Goal: Task Accomplishment & Management: Manage account settings

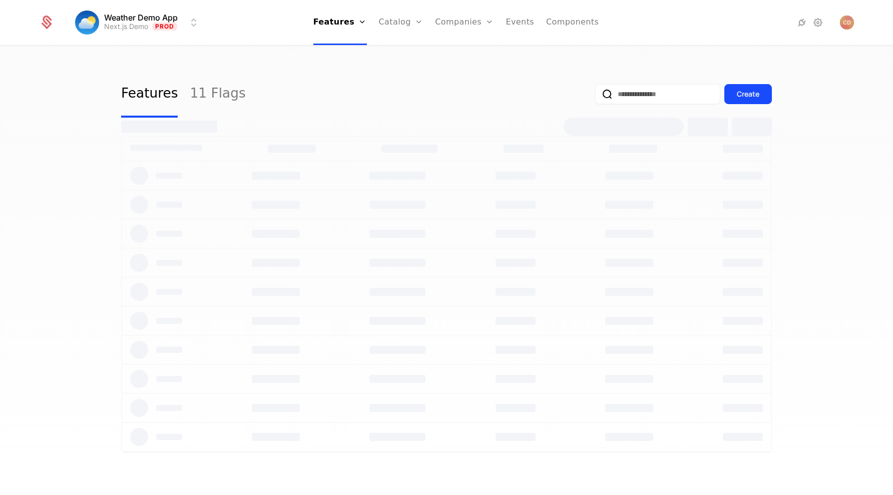
select select "***"
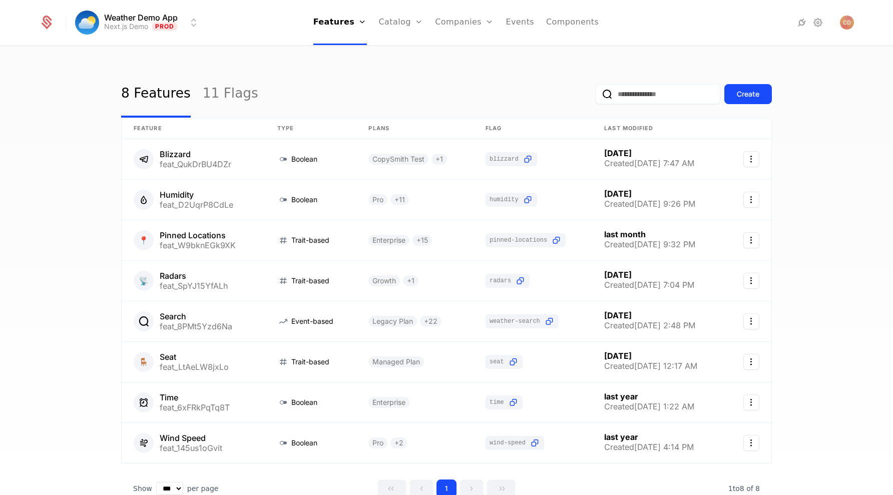
click at [422, 101] on link "Configuration" at bounding box center [417, 97] width 52 height 8
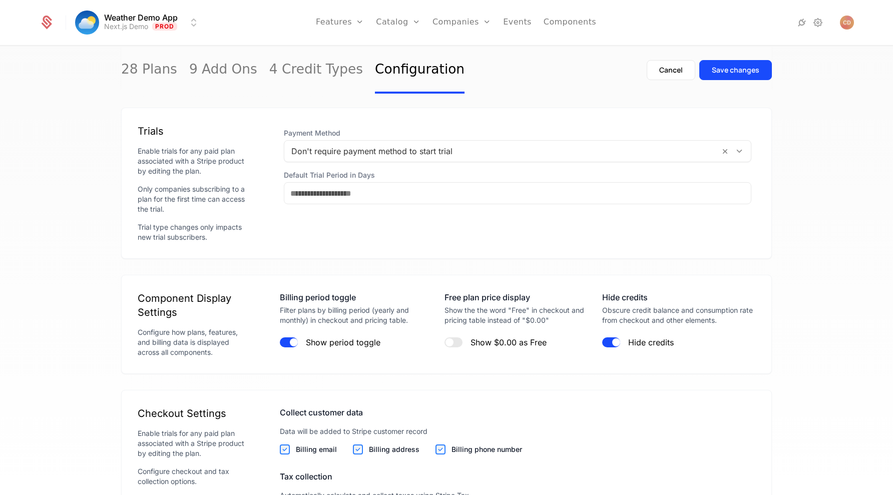
scroll to position [1033, 0]
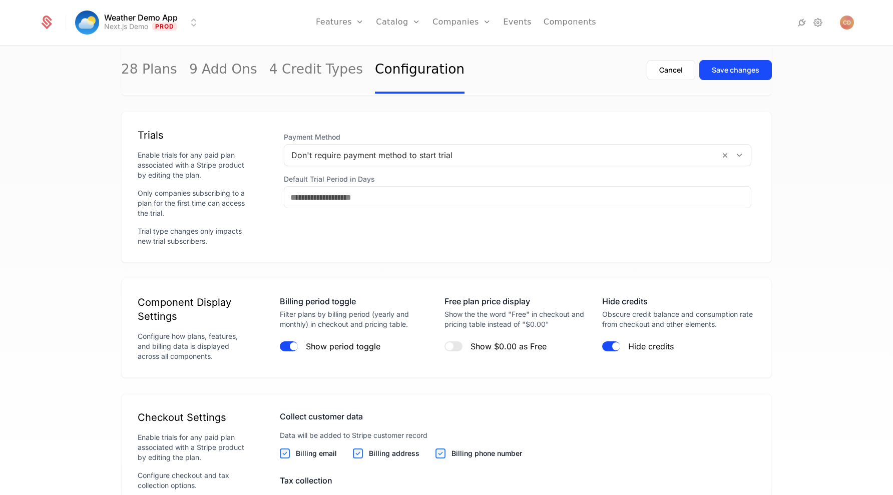
click at [318, 69] on link "4 Credit Types" at bounding box center [316, 70] width 94 height 47
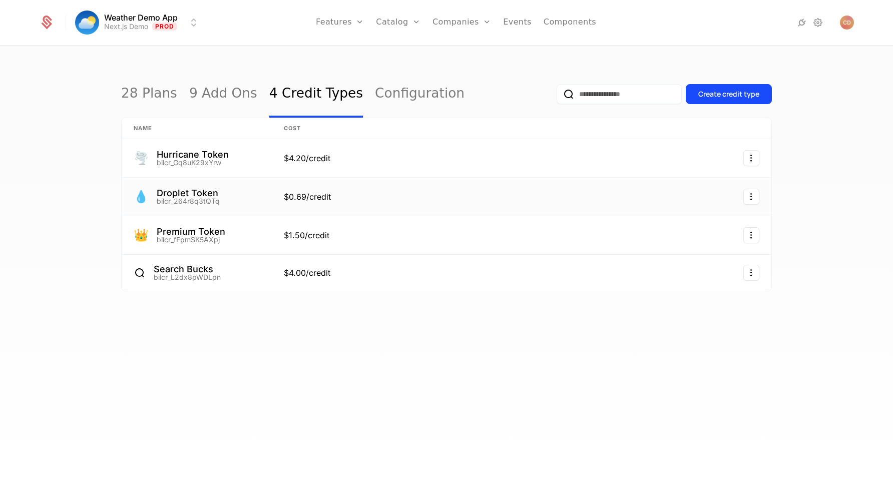
click at [490, 188] on link at bounding box center [431, 197] width 319 height 38
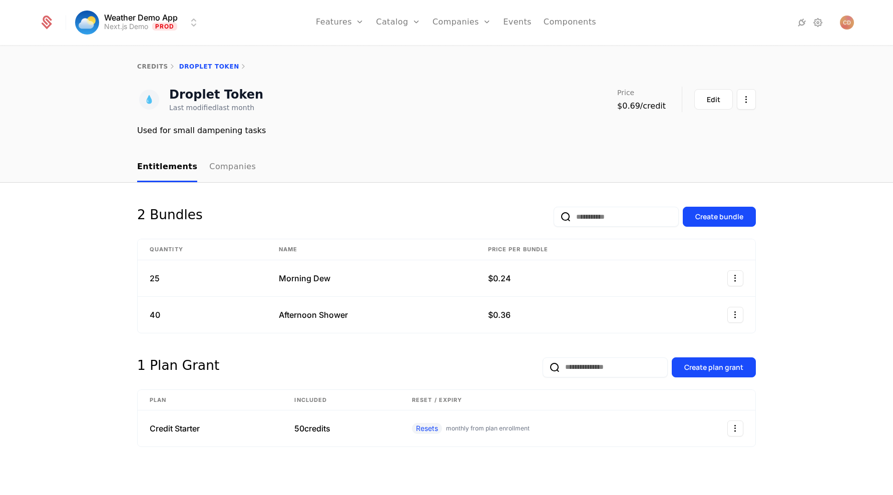
scroll to position [8, 0]
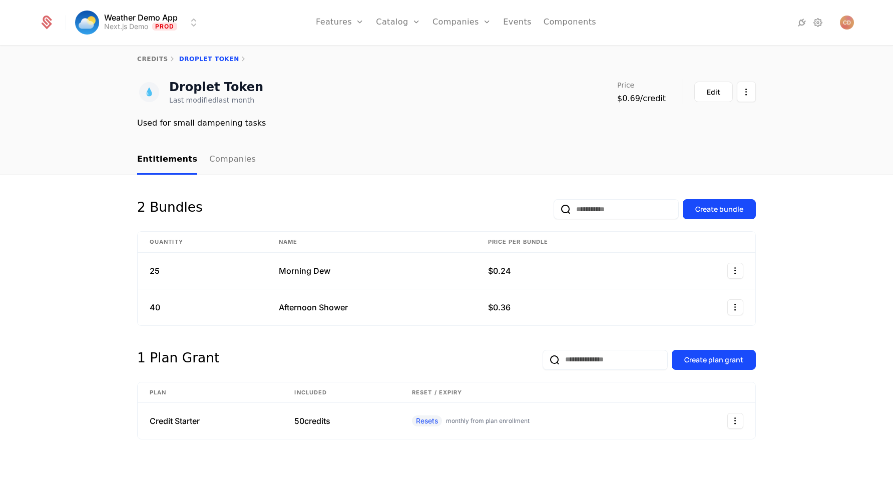
click at [721, 358] on div "Create plan grant" at bounding box center [713, 360] width 59 height 10
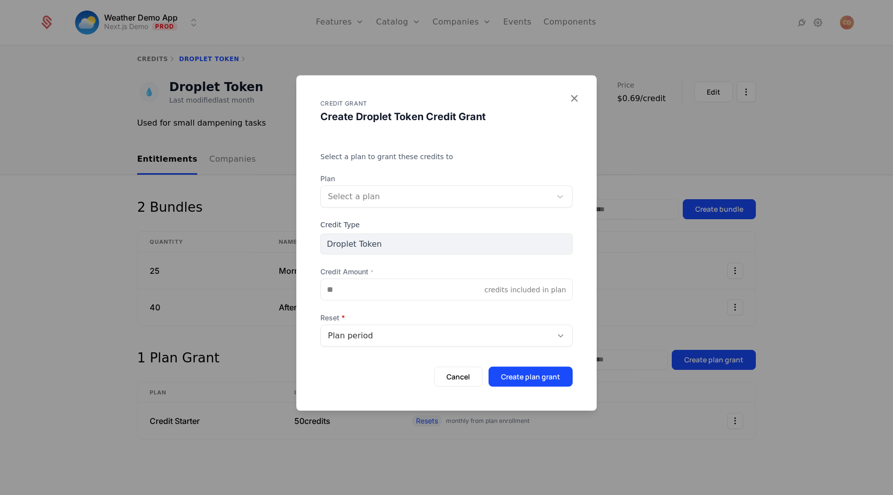
click at [425, 192] on div at bounding box center [436, 196] width 216 height 14
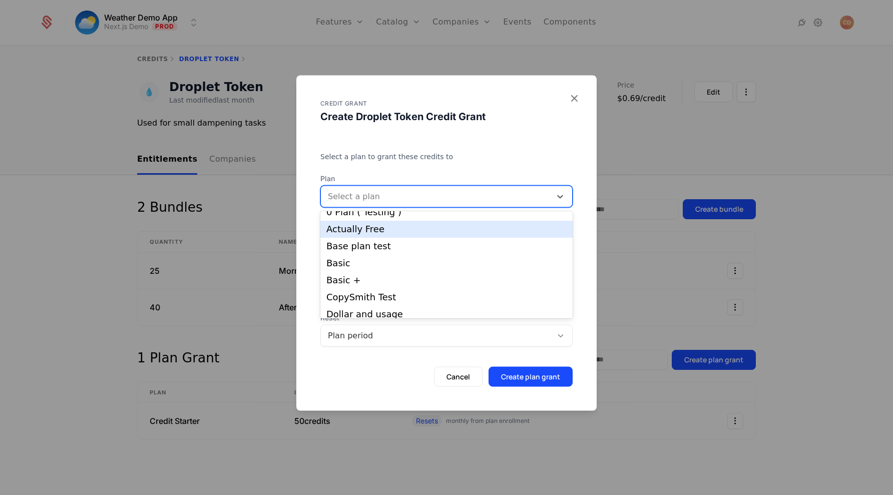
scroll to position [0, 0]
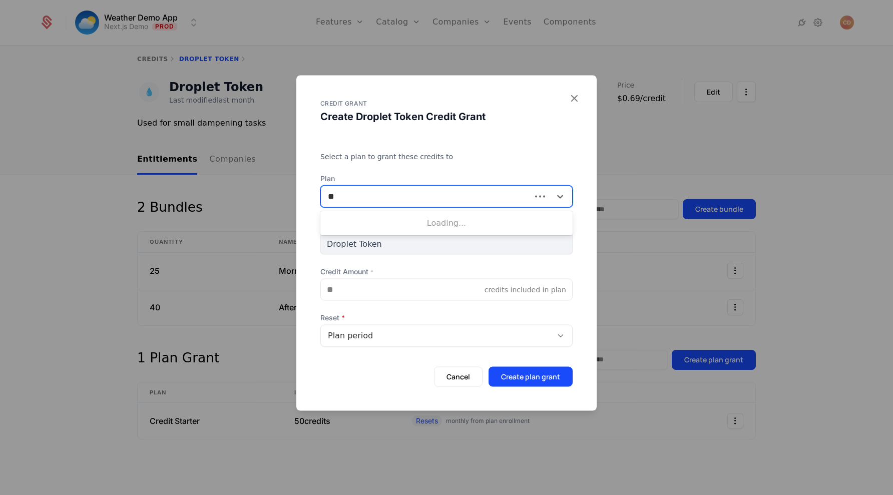
type input "*"
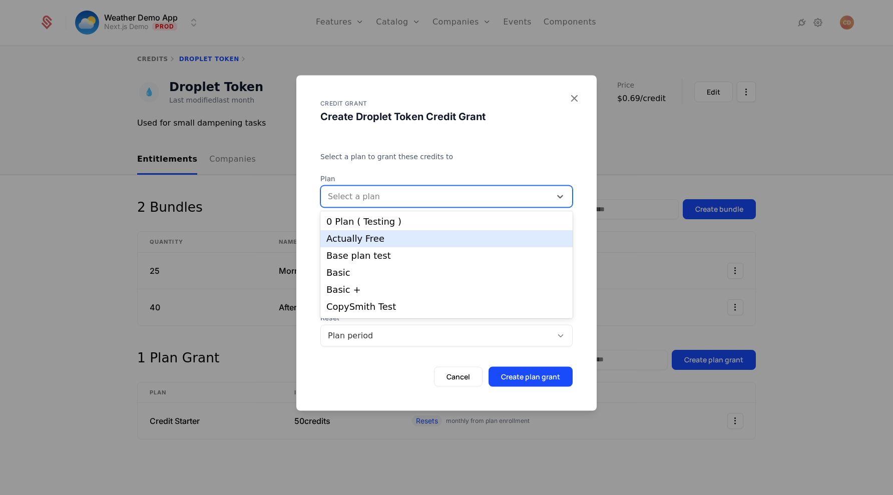
click at [391, 238] on div "Actually Free" at bounding box center [446, 238] width 240 height 9
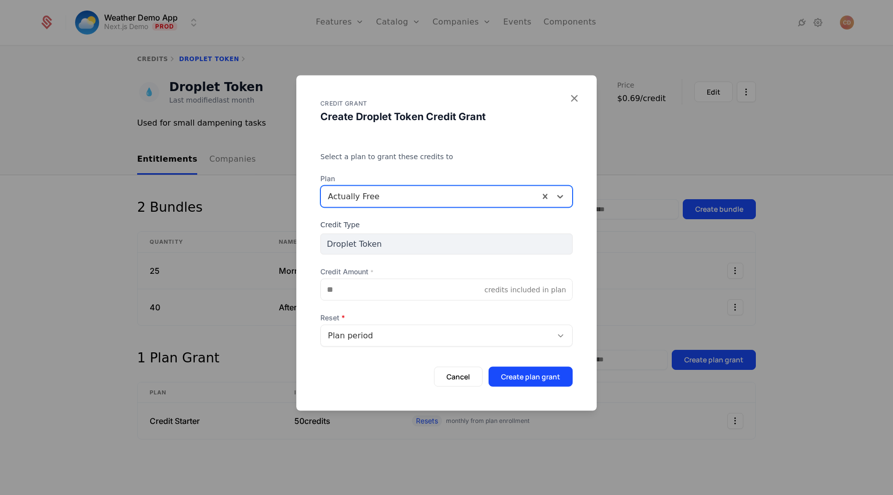
click at [404, 337] on div "Plan period" at bounding box center [436, 335] width 217 height 12
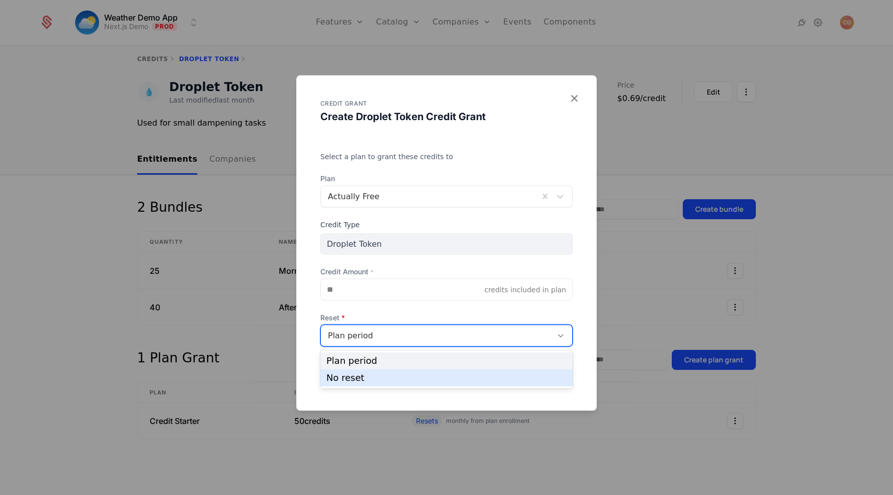
click at [381, 380] on div "No reset" at bounding box center [446, 377] width 240 height 9
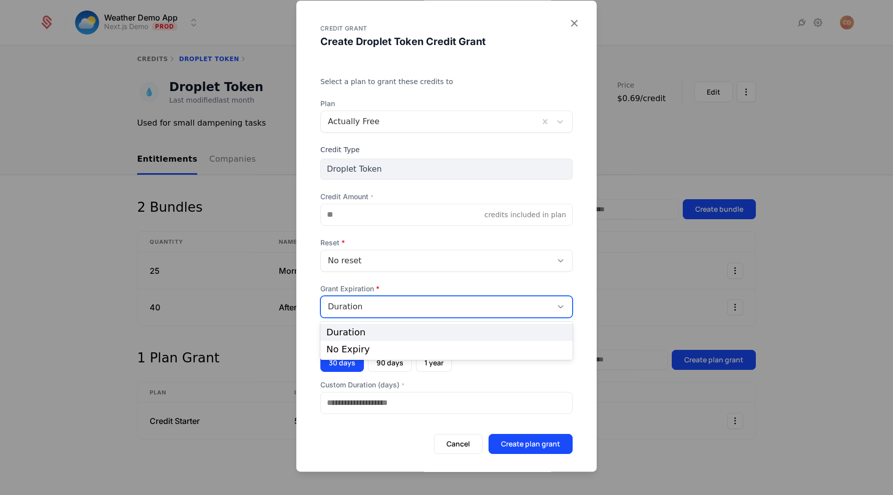
click at [470, 307] on div "Duration" at bounding box center [436, 307] width 217 height 12
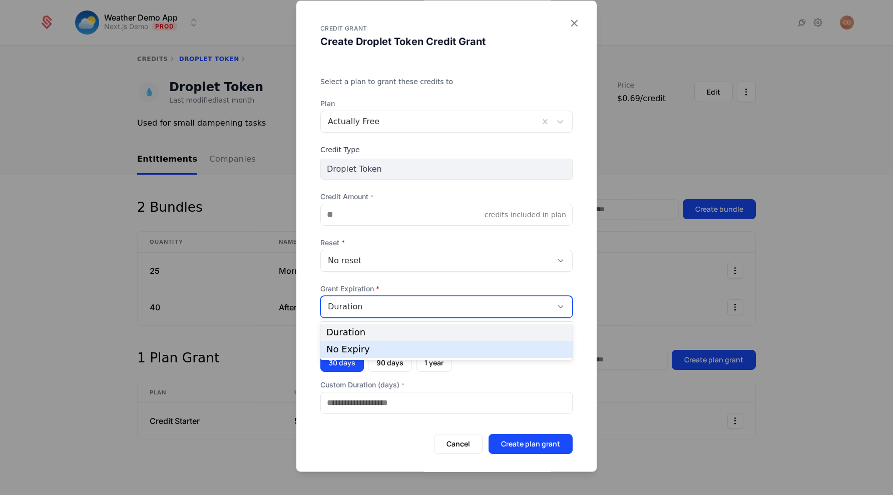
click at [424, 350] on div "No Expiry" at bounding box center [446, 349] width 240 height 9
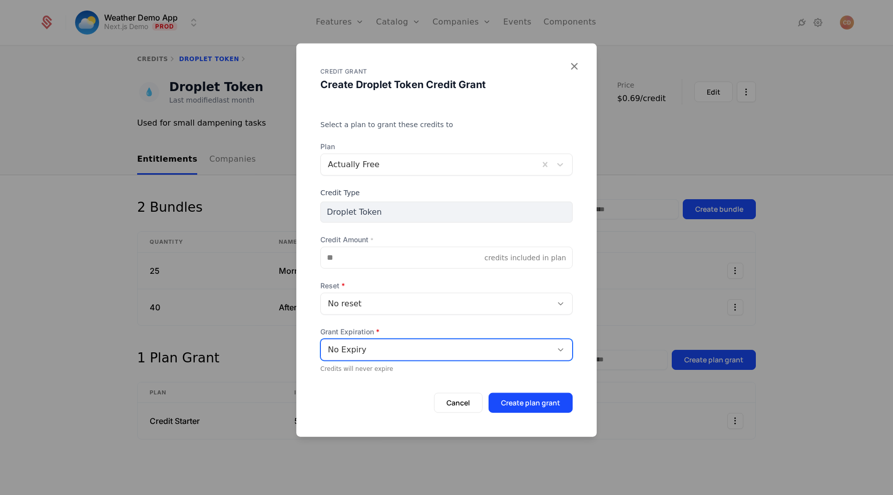
click at [415, 353] on div "No Expiry" at bounding box center [436, 349] width 217 height 12
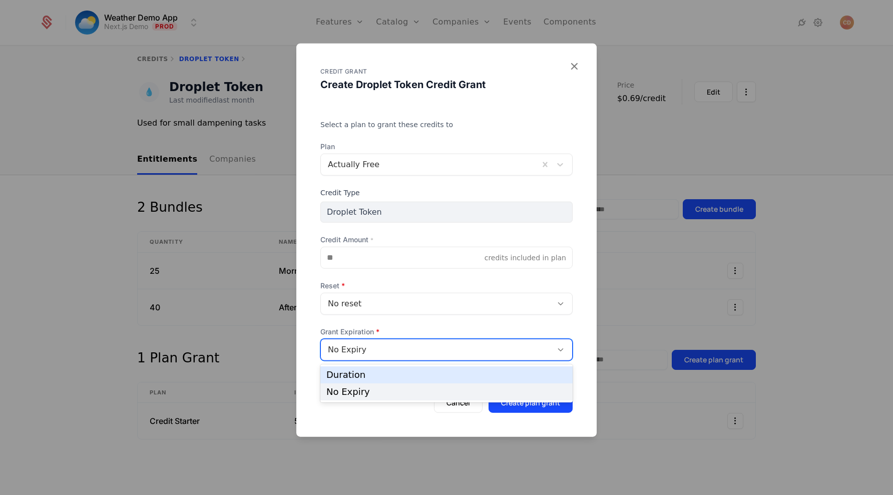
click at [396, 379] on div "Duration" at bounding box center [446, 374] width 240 height 9
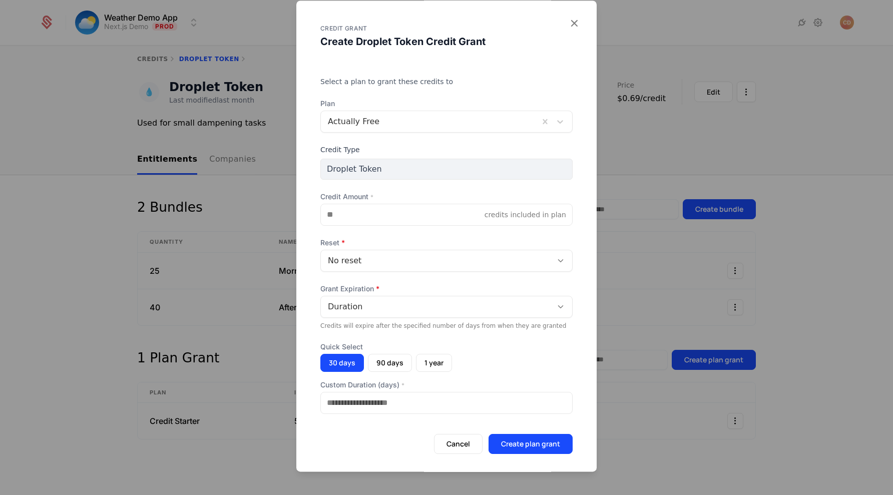
click at [521, 441] on button "Create plan grant" at bounding box center [531, 444] width 84 height 20
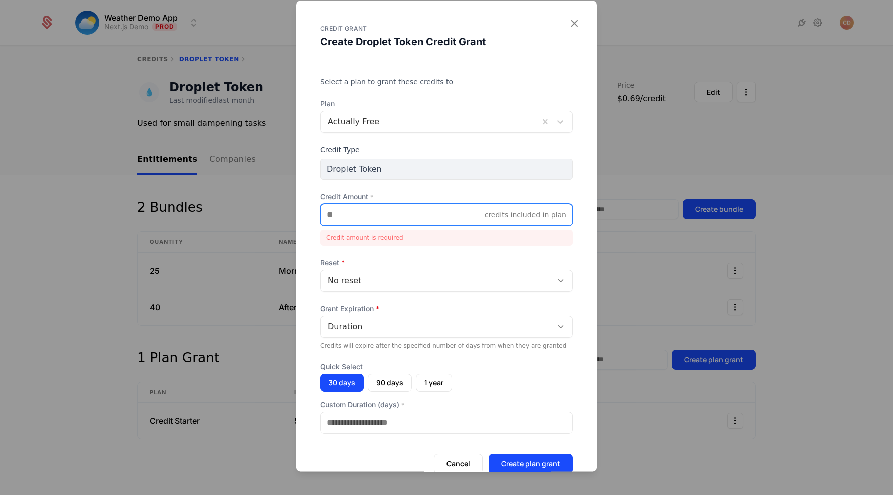
click at [366, 219] on input "Credit Amount *" at bounding box center [403, 214] width 164 height 21
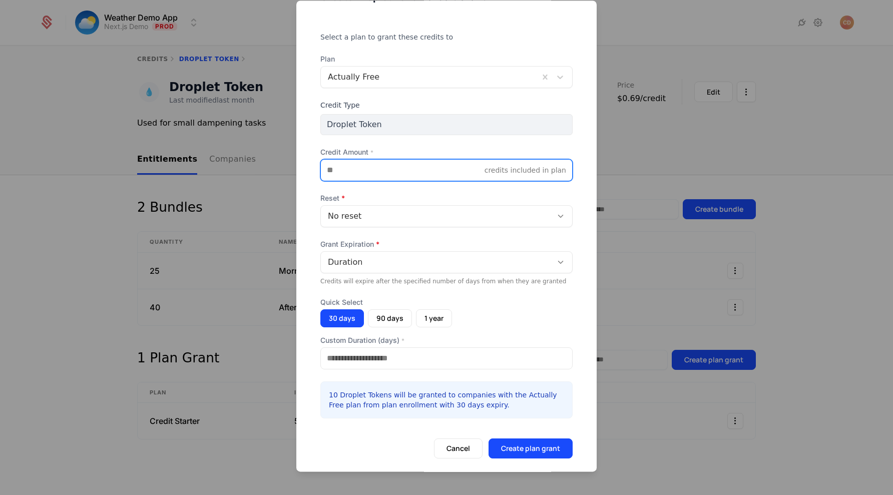
scroll to position [56, 0]
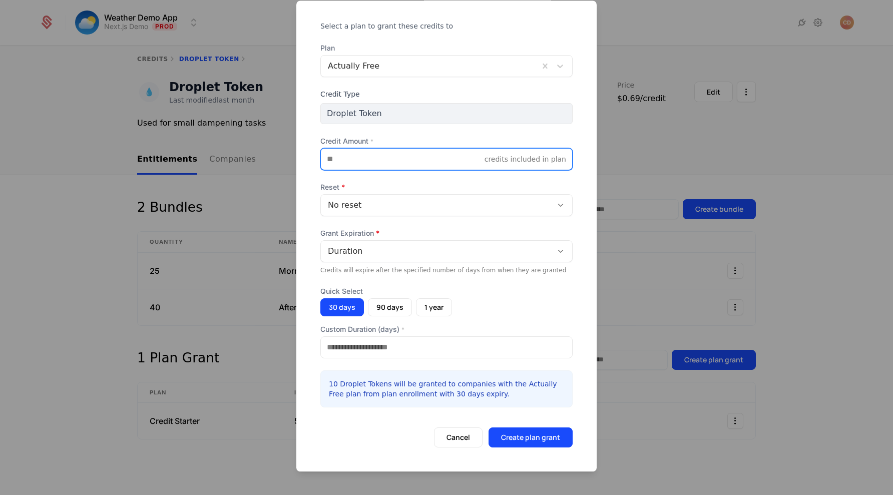
type input "**"
click at [511, 440] on button "Create plan grant" at bounding box center [531, 438] width 84 height 20
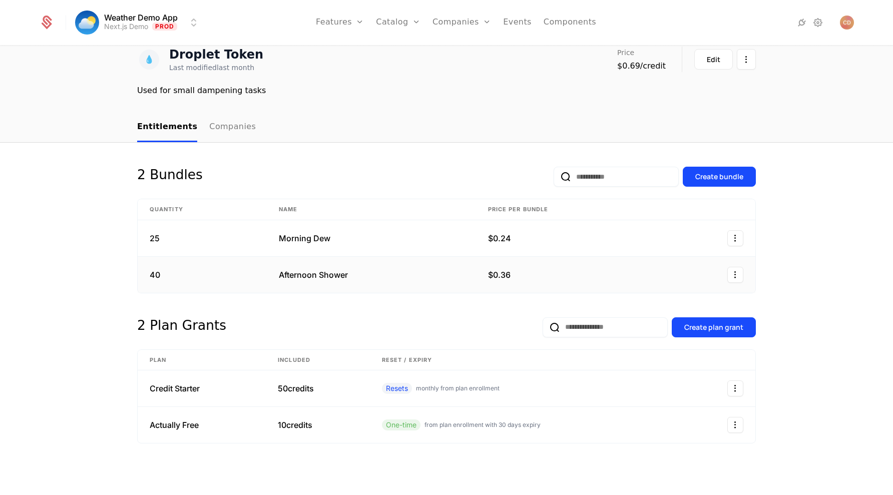
scroll to position [44, 0]
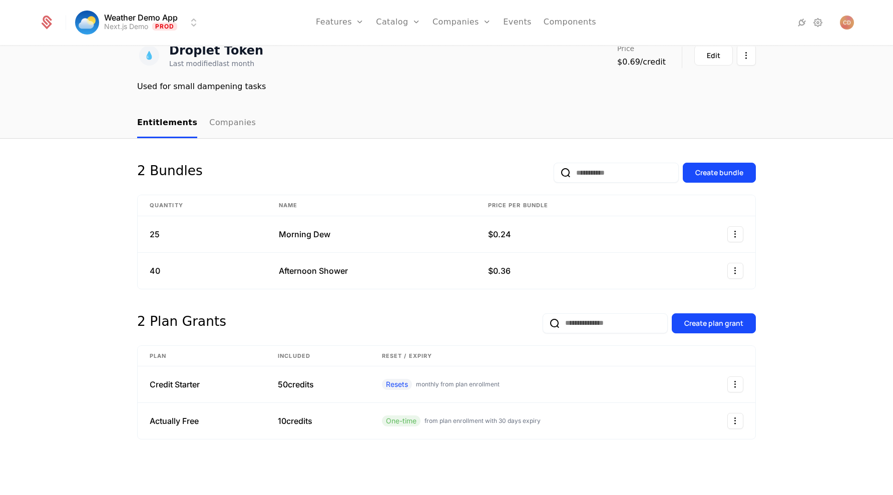
click at [404, 101] on link "Configuration" at bounding box center [414, 97] width 52 height 8
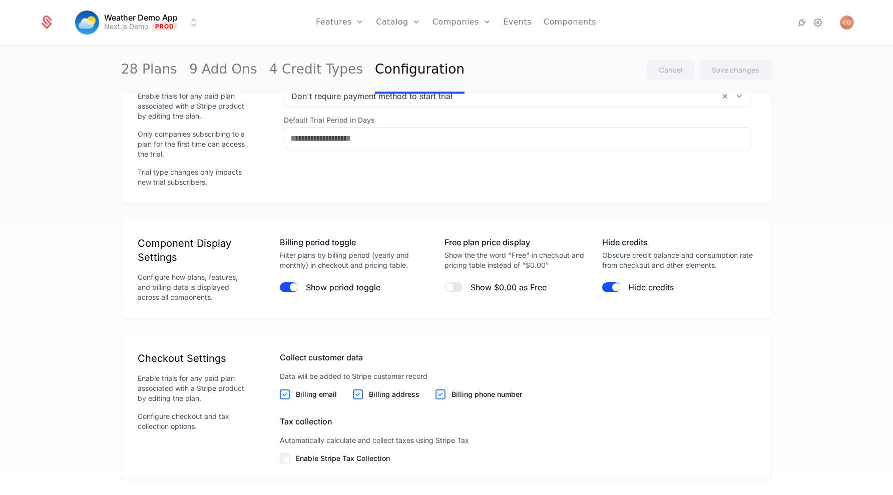
scroll to position [1093, 0]
click at [608, 304] on div "Component Display Settings Configure how plans, features, and billing data is d…" at bounding box center [446, 268] width 651 height 99
click at [614, 287] on span "button" at bounding box center [616, 286] width 8 height 8
click at [612, 287] on button "Hide credits" at bounding box center [611, 286] width 18 height 10
click at [611, 288] on button "Hide credits" at bounding box center [611, 286] width 18 height 10
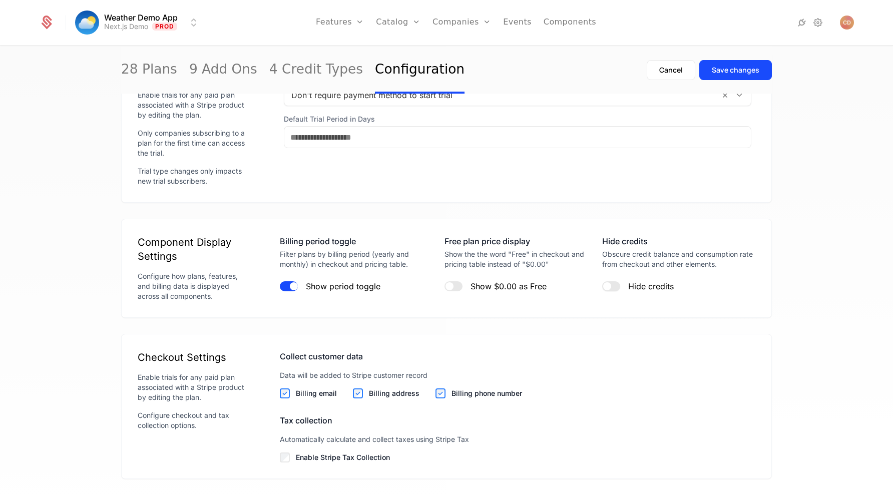
click at [604, 287] on span "button" at bounding box center [607, 286] width 8 height 8
click at [605, 285] on button "Hide credits" at bounding box center [611, 286] width 18 height 10
click at [729, 74] on div "Save changes" at bounding box center [736, 70] width 48 height 10
click at [584, 25] on link "Components" at bounding box center [570, 22] width 53 height 45
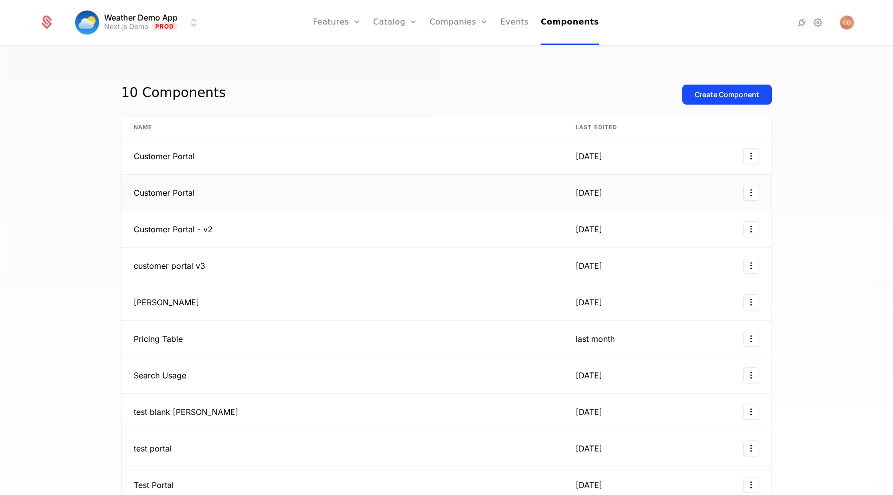
click at [425, 197] on td "Customer Portal" at bounding box center [343, 193] width 442 height 37
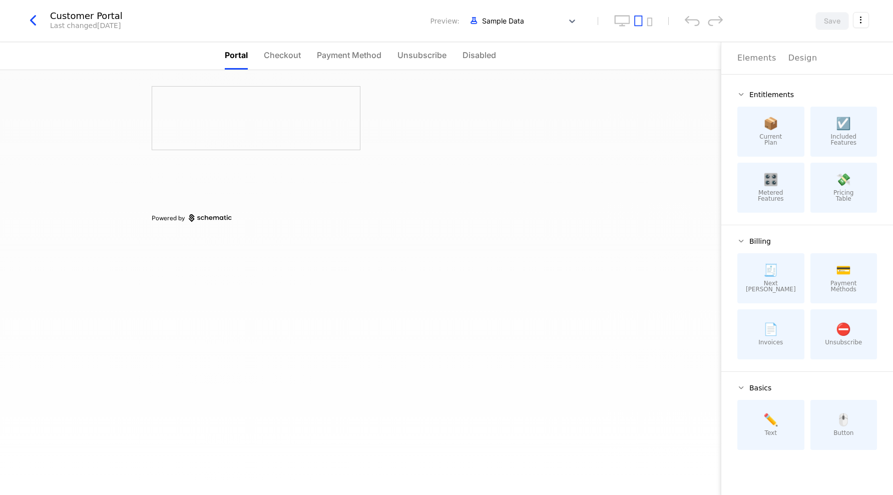
click at [24, 19] on icon "button" at bounding box center [33, 21] width 18 height 18
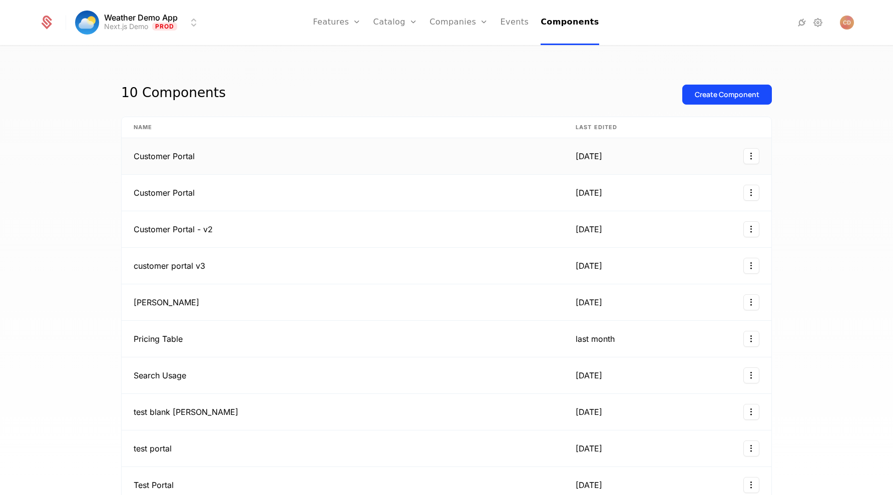
click at [246, 152] on td "Customer Portal" at bounding box center [343, 156] width 442 height 37
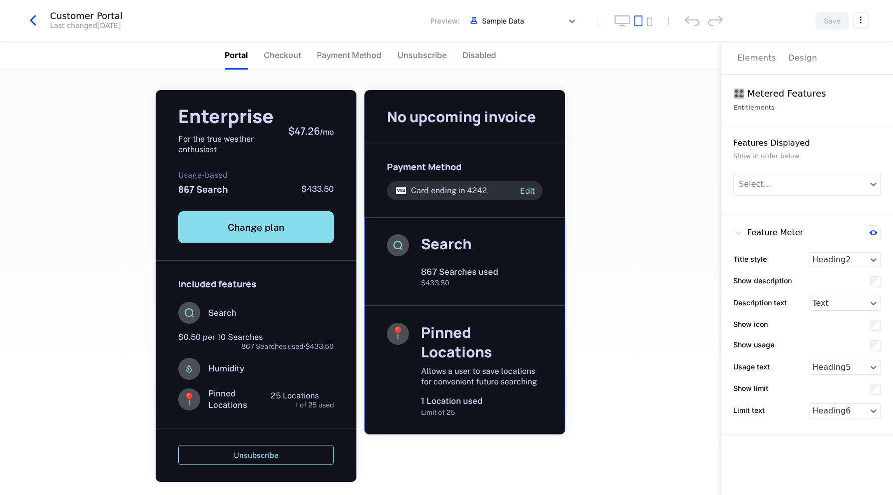
click at [473, 326] on div "Pinned Locations" at bounding box center [482, 342] width 122 height 39
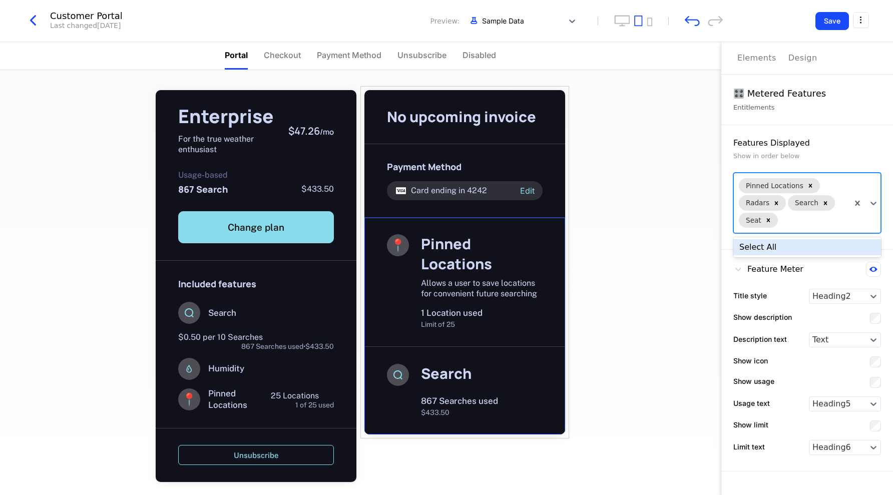
click at [827, 225] on div at bounding box center [812, 220] width 64 height 12
click at [832, 158] on div "Show in order below" at bounding box center [807, 156] width 148 height 10
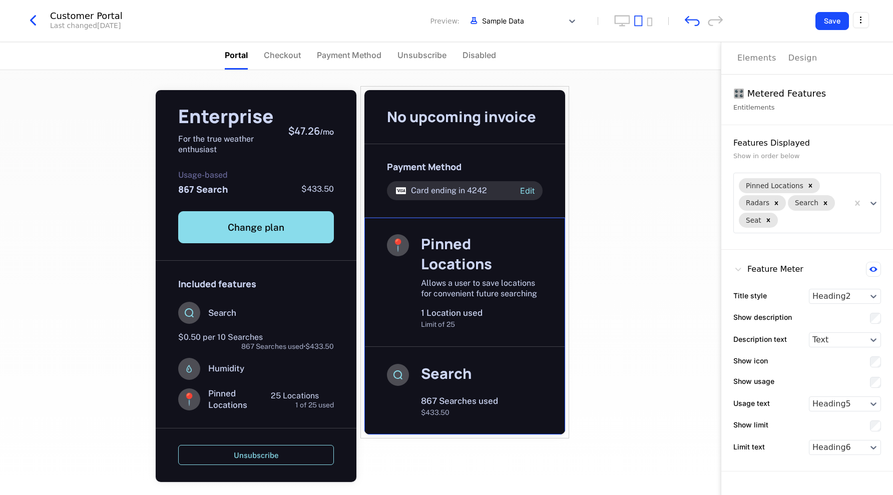
click at [832, 158] on div "Show in order below" at bounding box center [807, 156] width 148 height 10
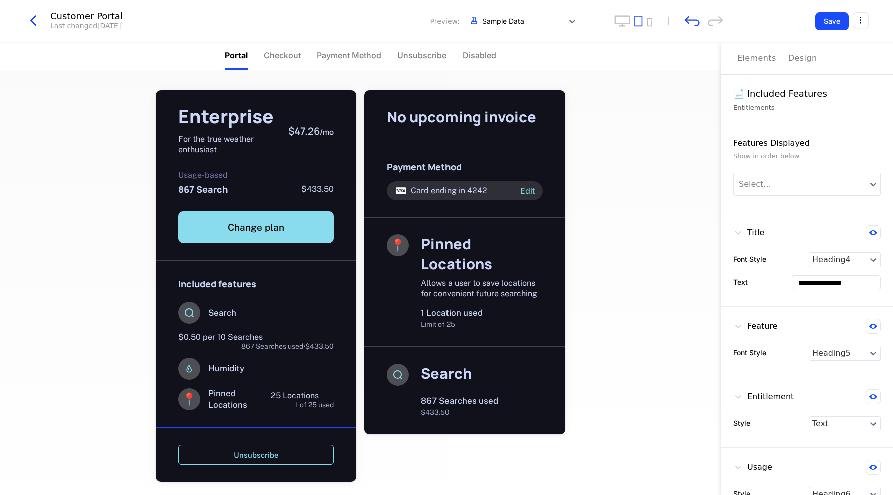
click at [232, 337] on span "$0.50 per 10 Searches" at bounding box center [220, 337] width 85 height 10
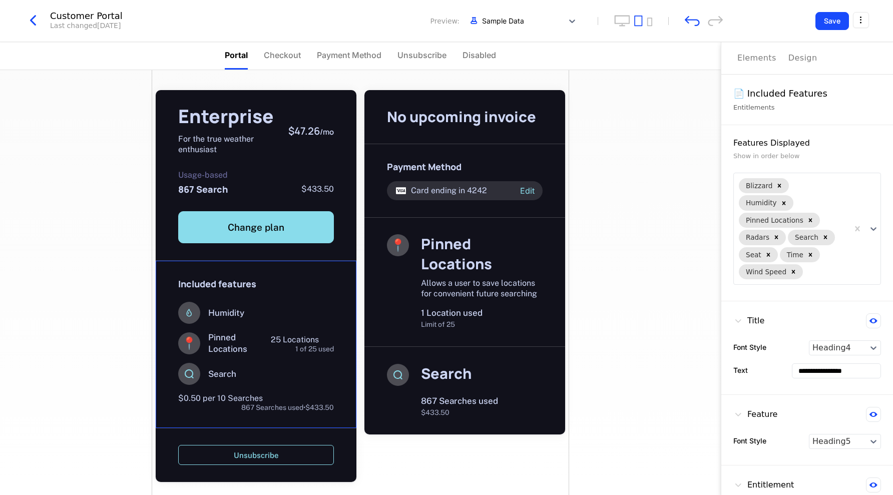
click at [28, 24] on icon "button" at bounding box center [33, 21] width 18 height 18
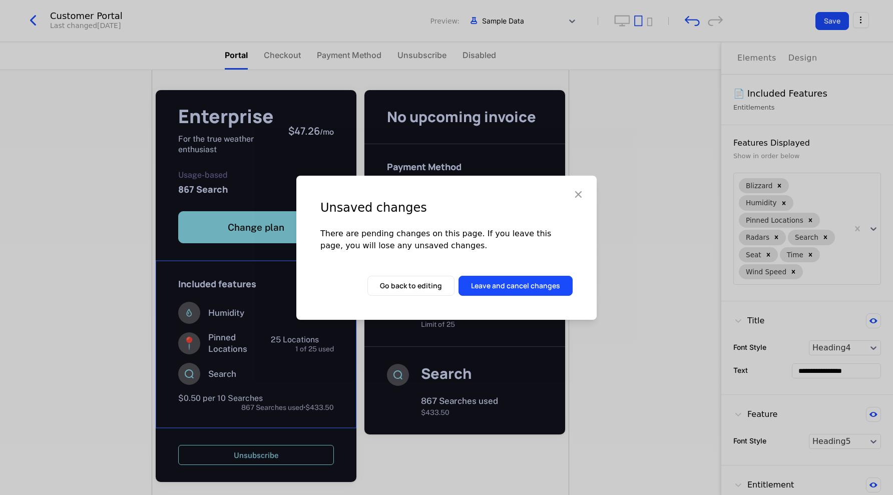
click at [494, 283] on button "Leave and cancel changes" at bounding box center [516, 286] width 114 height 20
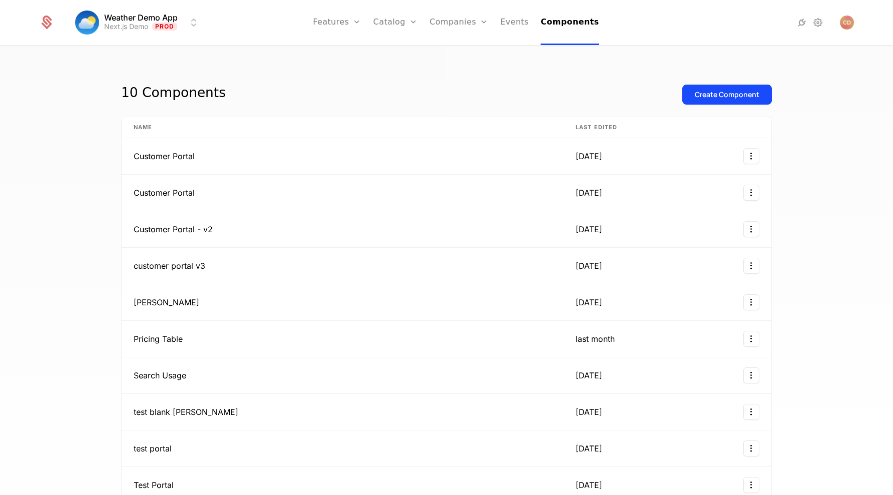
click at [413, 101] on link "Configuration" at bounding box center [412, 97] width 52 height 8
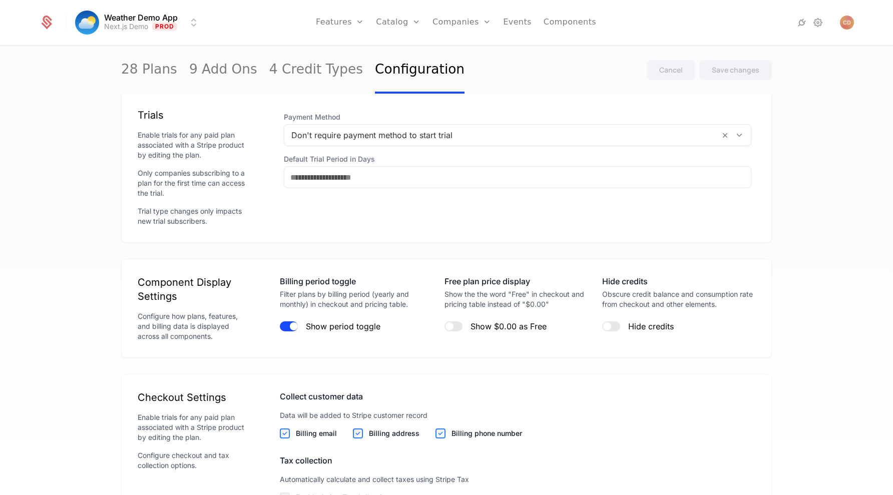
scroll to position [985, 0]
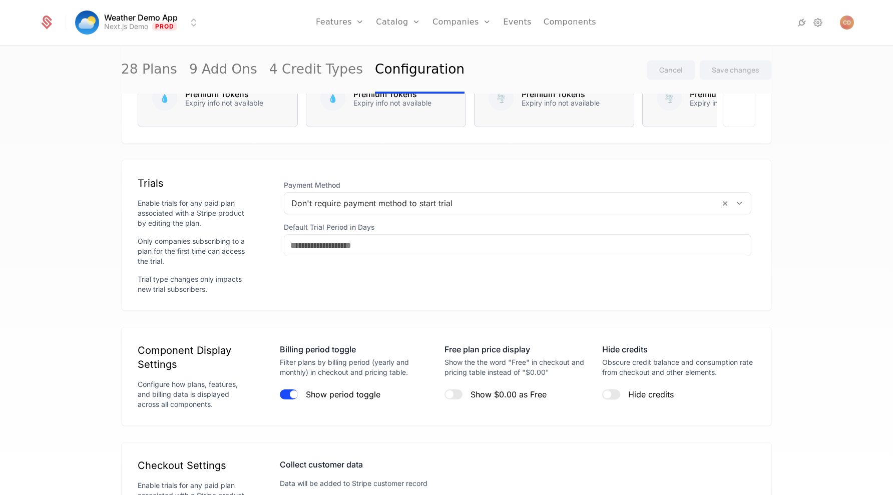
click at [614, 394] on button "Hide credits" at bounding box center [611, 395] width 18 height 10
click at [723, 65] on button "Save changes" at bounding box center [735, 70] width 73 height 20
